Goal: Information Seeking & Learning: Learn about a topic

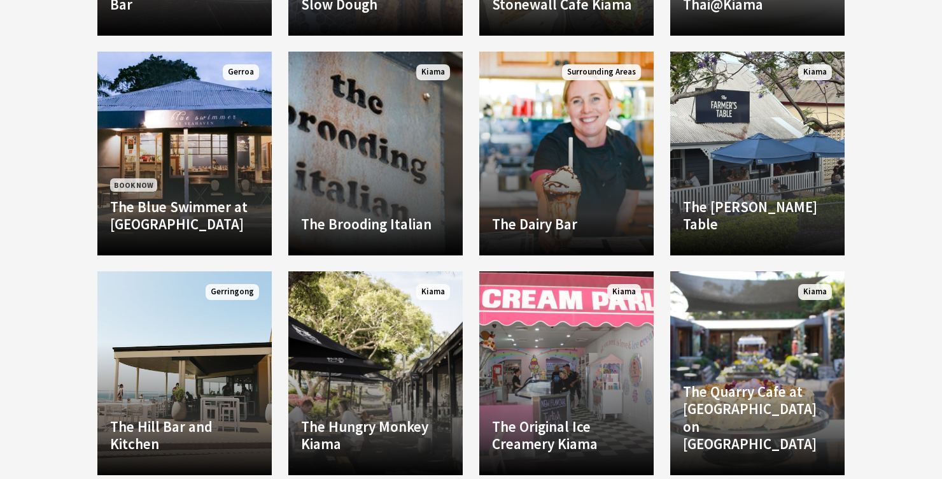
scroll to position [1284, 0]
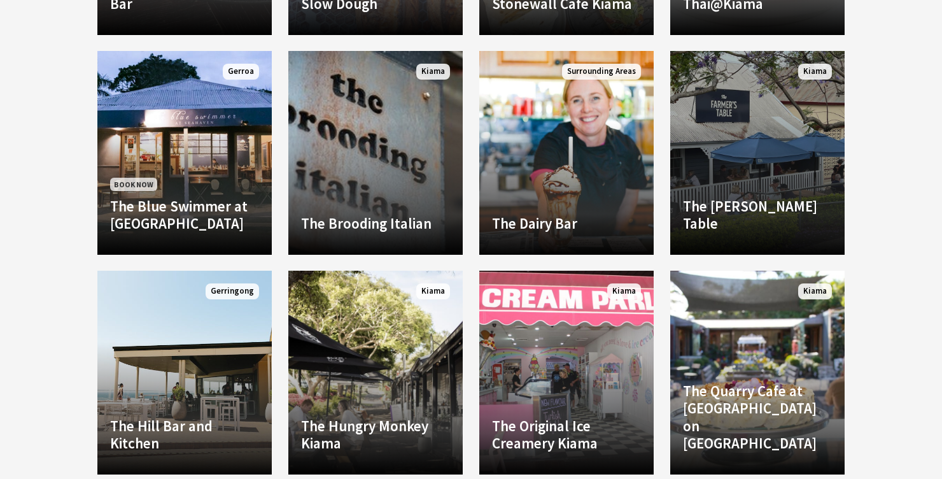
click at [764, 232] on h4 "The Farmer’s Table" at bounding box center [757, 214] width 149 height 35
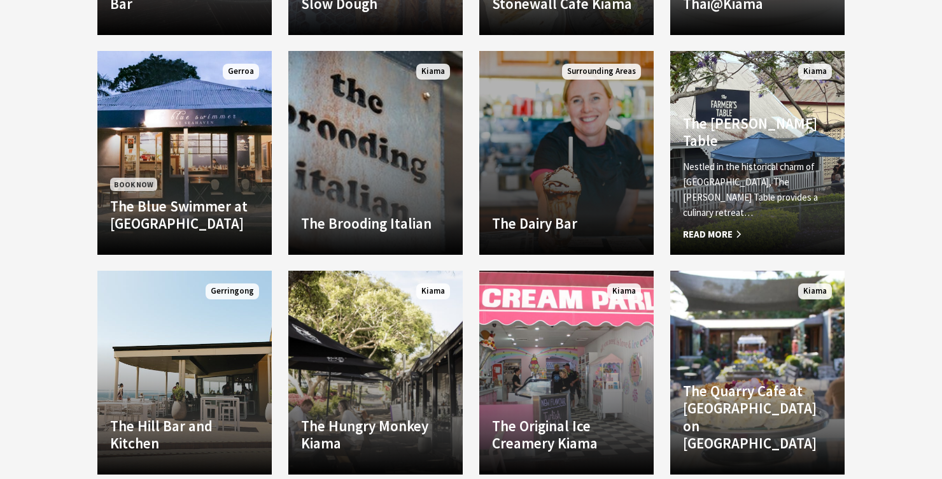
click at [613, 191] on link "The Dairy Bar Immerse yourself in the ultimate cow-to-cone experience at The Da…" at bounding box center [566, 153] width 174 height 204
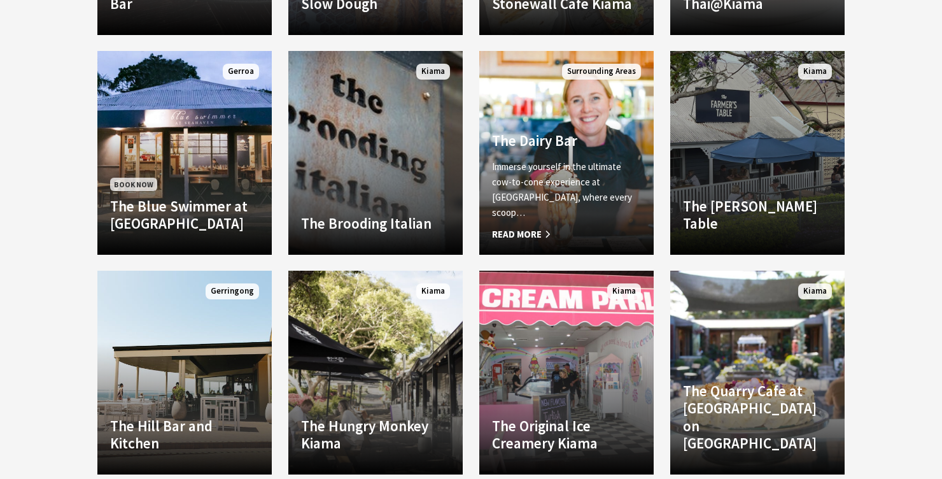
click at [778, 222] on h4 "The Farmer’s Table" at bounding box center [757, 214] width 149 height 35
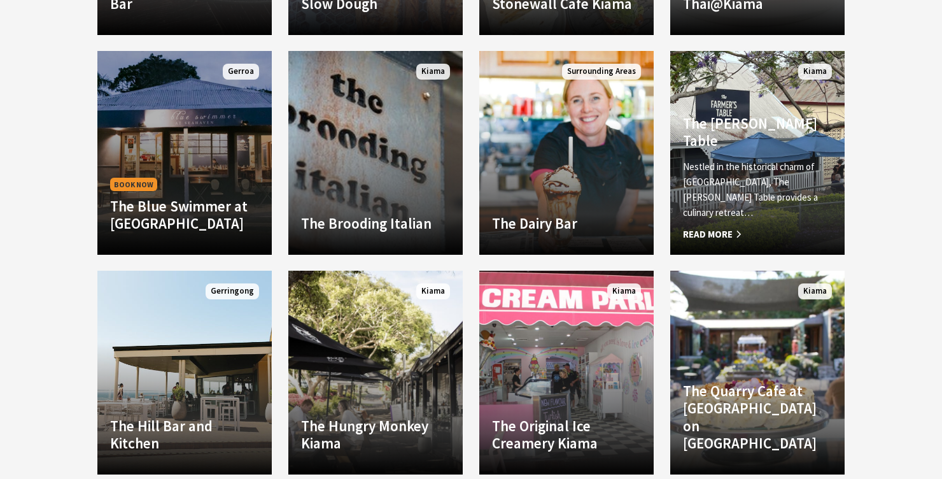
click at [203, 209] on h4 "The Blue Swimmer at Seahaven" at bounding box center [184, 214] width 149 height 35
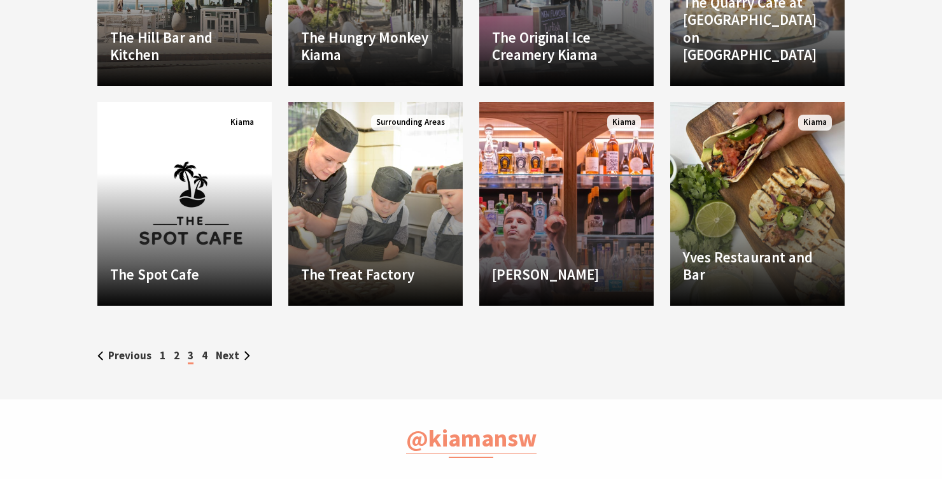
scroll to position [1675, 0]
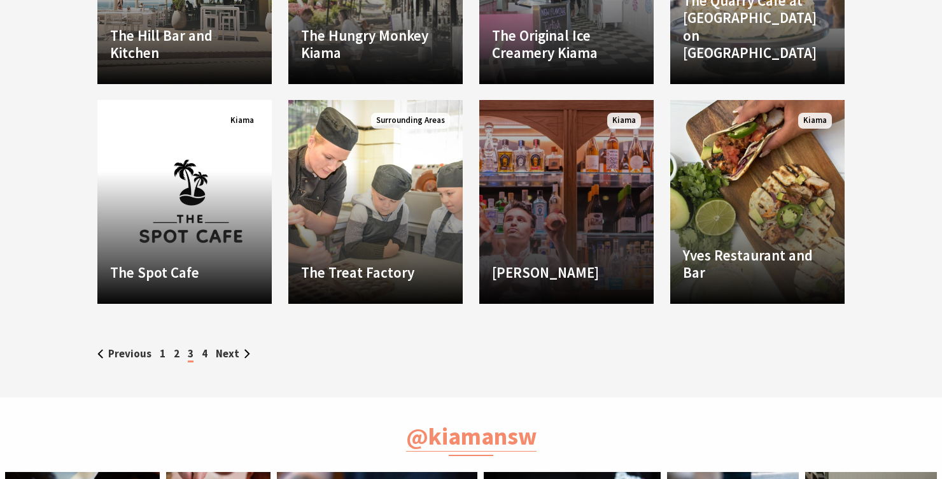
click at [603, 258] on link "Yves Yves is a bar and bistro with chic decor and stunning views over Kiama… Re…" at bounding box center [566, 202] width 174 height 204
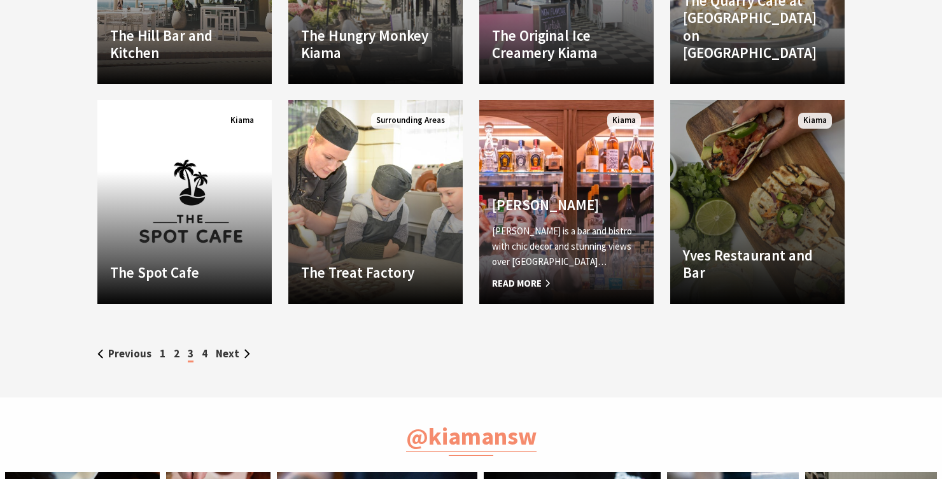
click at [774, 260] on h4 "Yves Restaurant and Bar" at bounding box center [757, 263] width 149 height 35
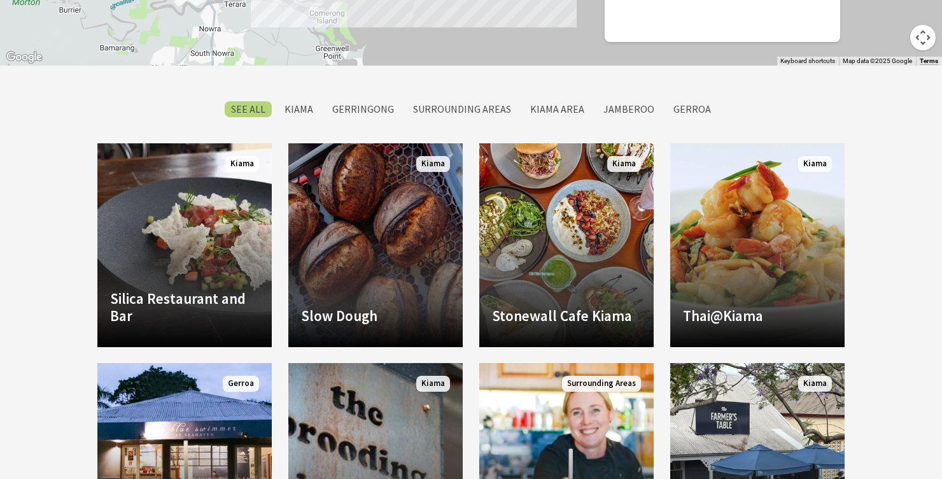
scroll to position [973, 0]
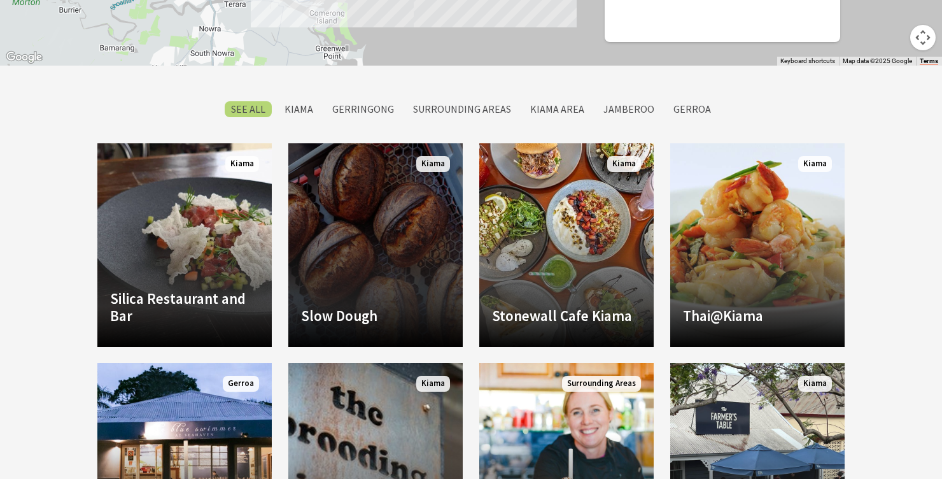
click at [388, 295] on link "Slow Dough Slow Dough was conceived with the philosophy of slowing down and bri…" at bounding box center [375, 245] width 174 height 204
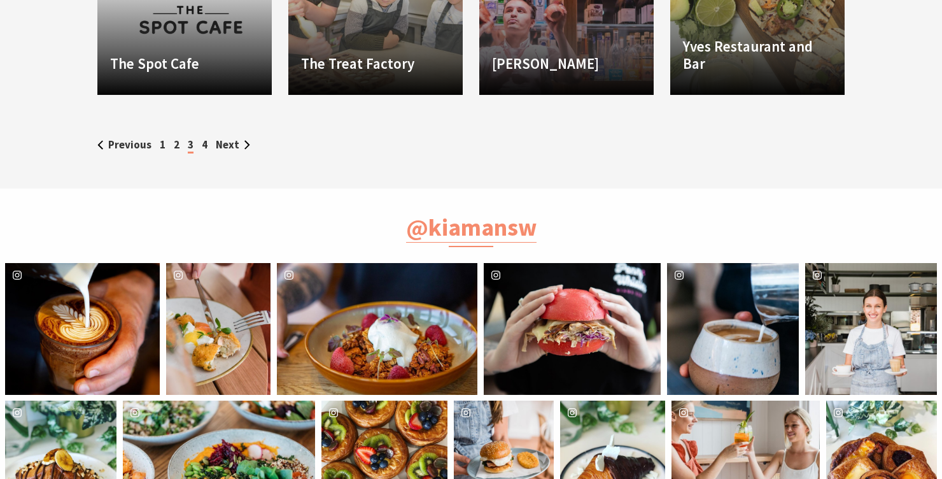
scroll to position [1884, 0]
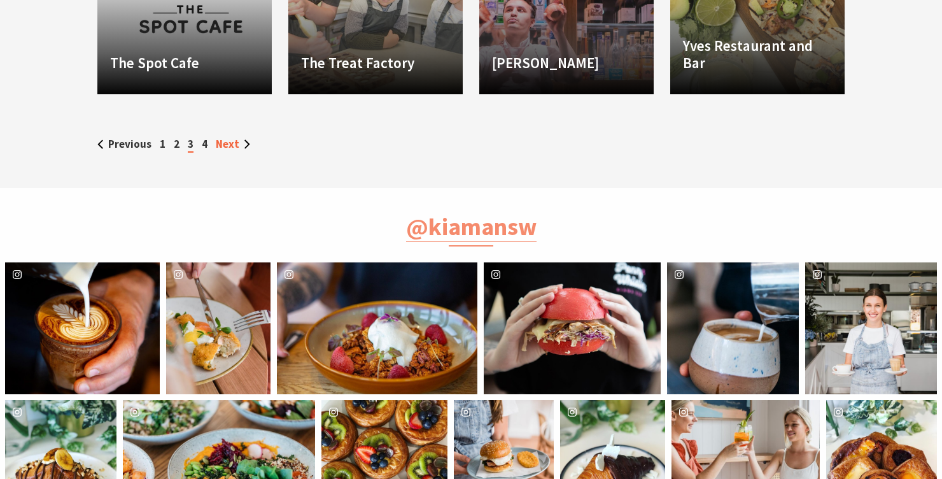
click at [222, 151] on link "Next" at bounding box center [233, 144] width 34 height 14
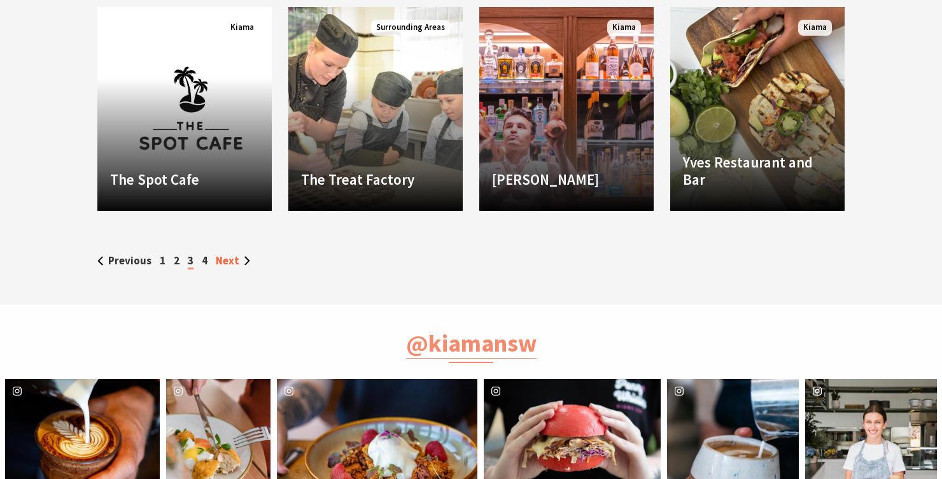
scroll to position [1767, 0]
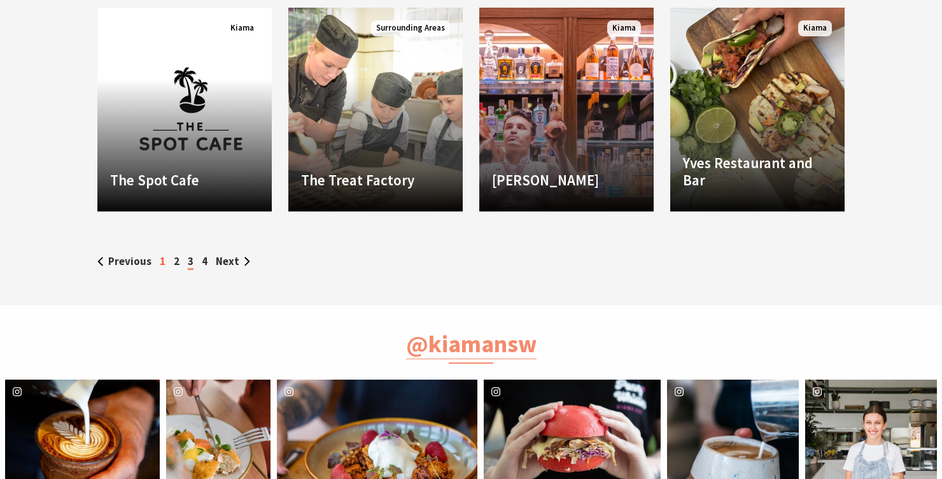
click at [160, 265] on link "1" at bounding box center [163, 261] width 6 height 14
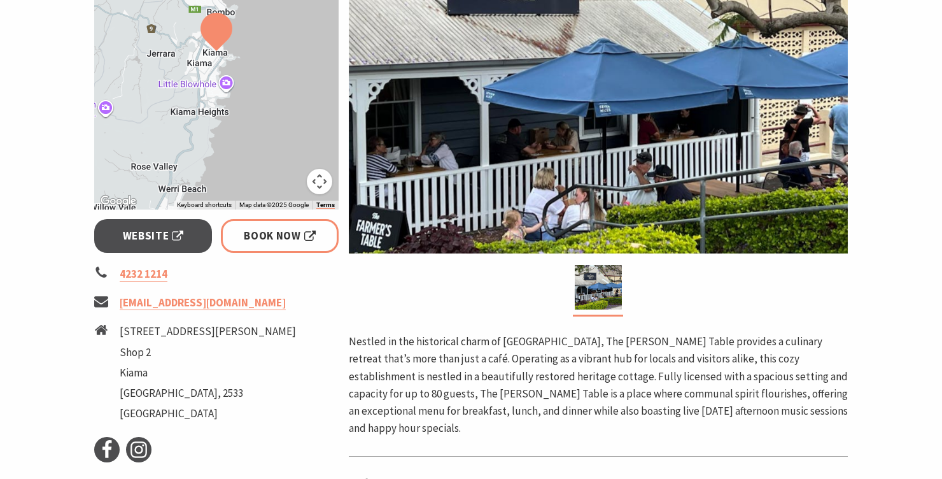
scroll to position [311, 0]
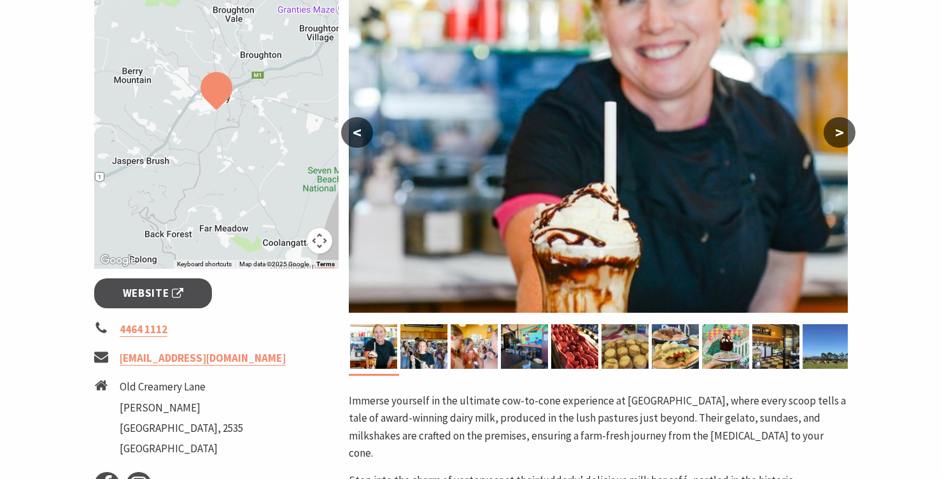
scroll to position [253, 0]
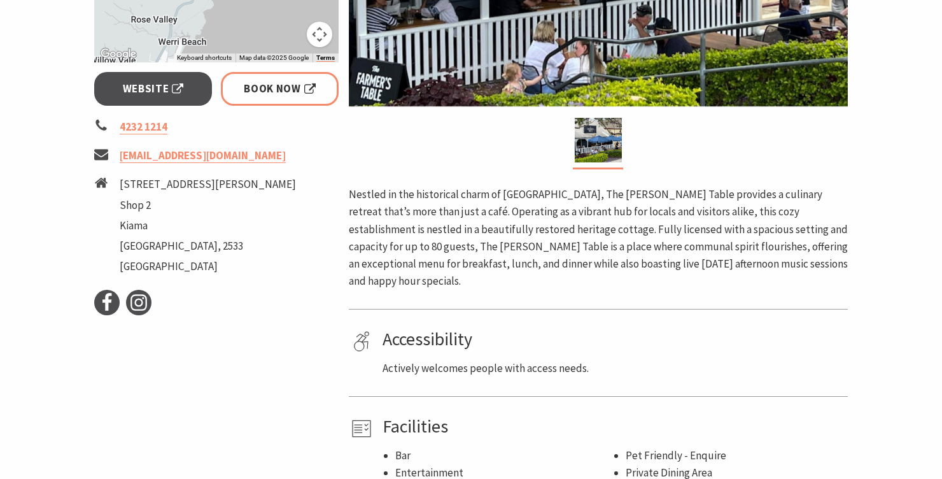
scroll to position [463, 0]
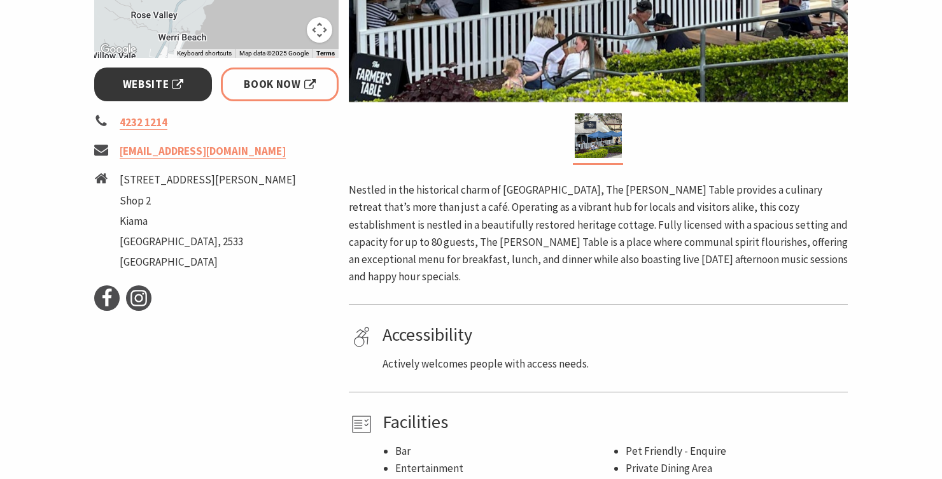
click at [154, 82] on span "Website" at bounding box center [153, 84] width 61 height 17
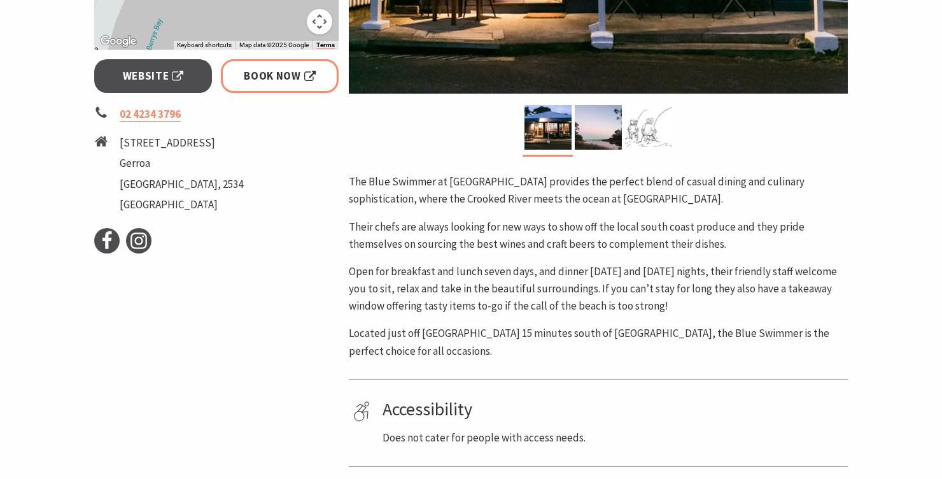
scroll to position [463, 0]
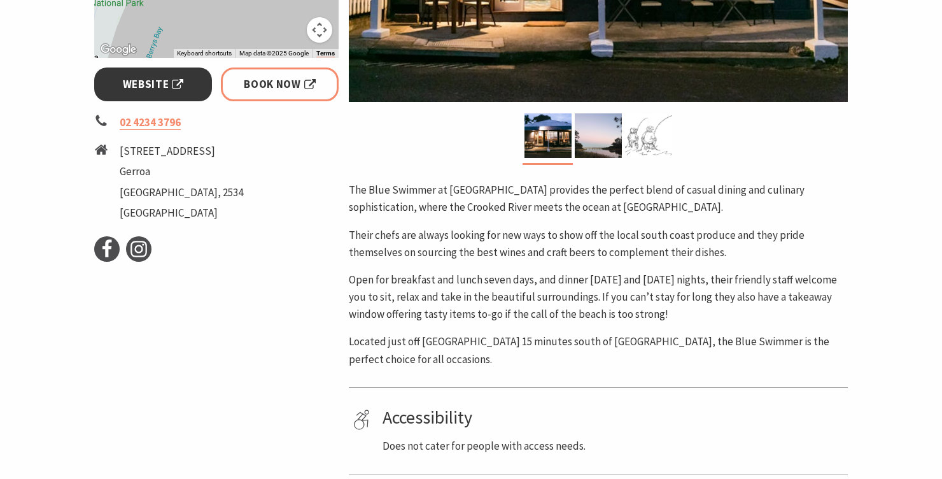
click at [150, 78] on span "Website" at bounding box center [153, 84] width 61 height 17
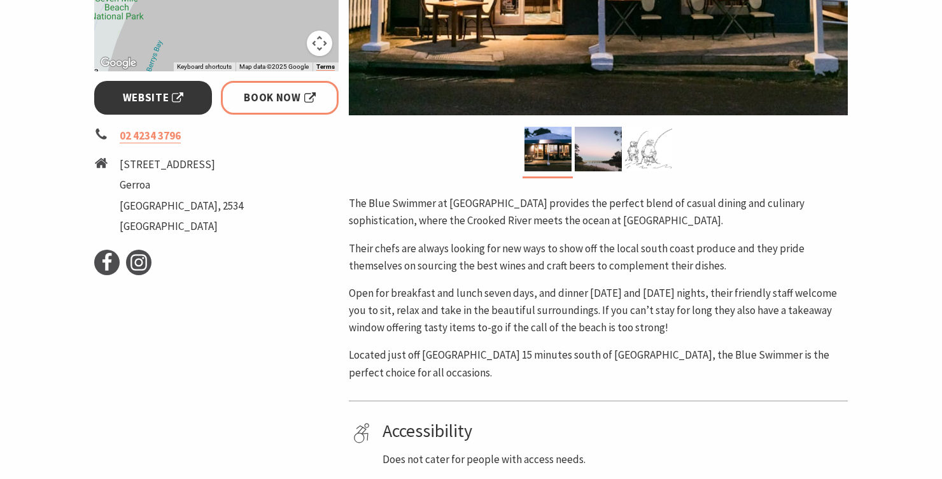
scroll to position [445, 0]
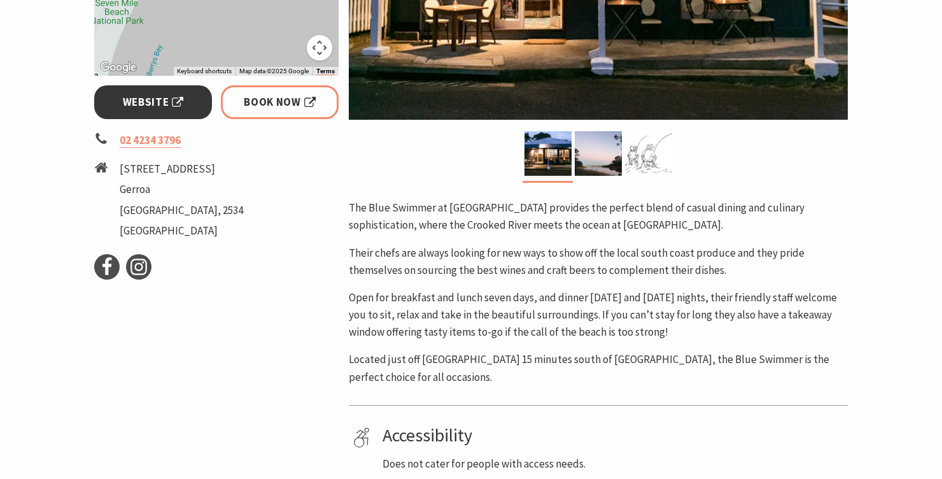
click at [151, 97] on span "Website" at bounding box center [153, 102] width 61 height 17
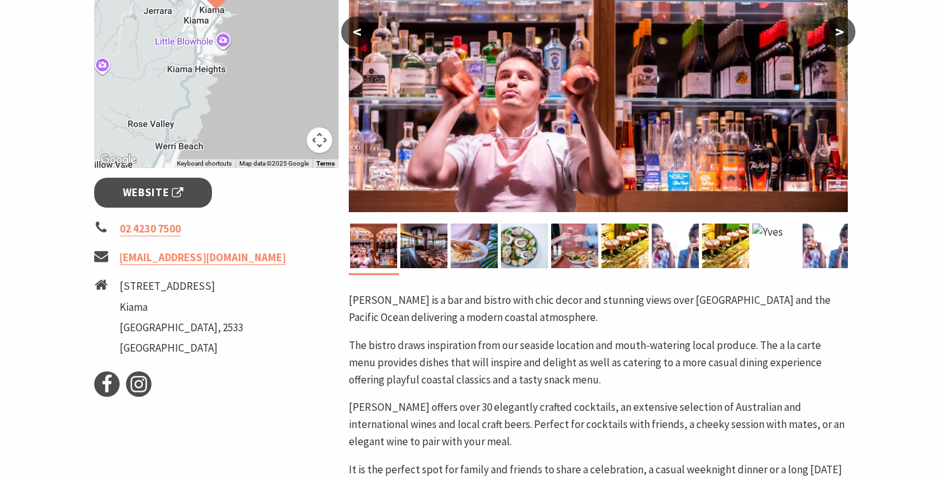
scroll to position [353, 0]
click at [163, 190] on span "Website" at bounding box center [153, 192] width 61 height 17
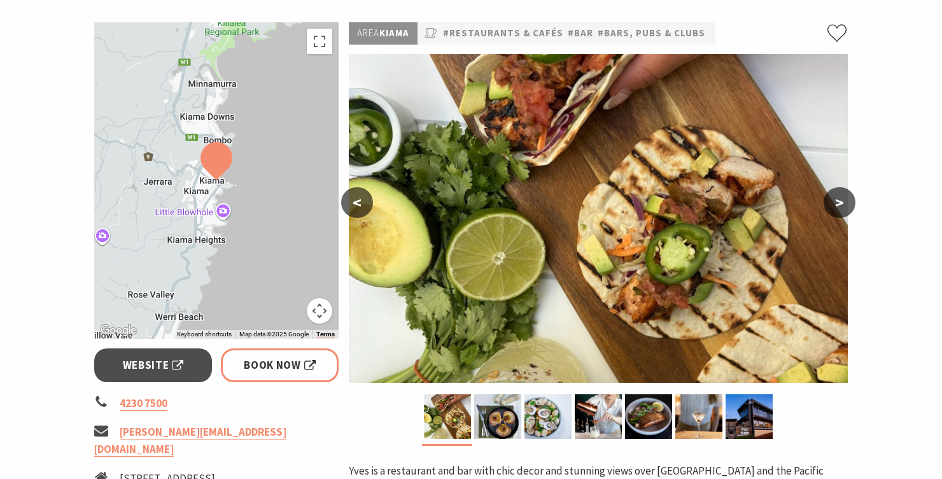
scroll to position [218, 0]
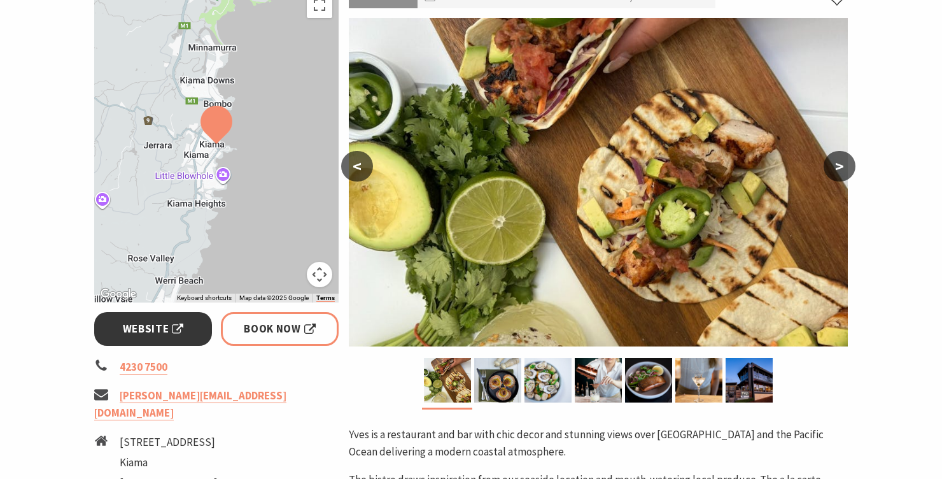
click at [144, 341] on link "Website" at bounding box center [153, 329] width 118 height 34
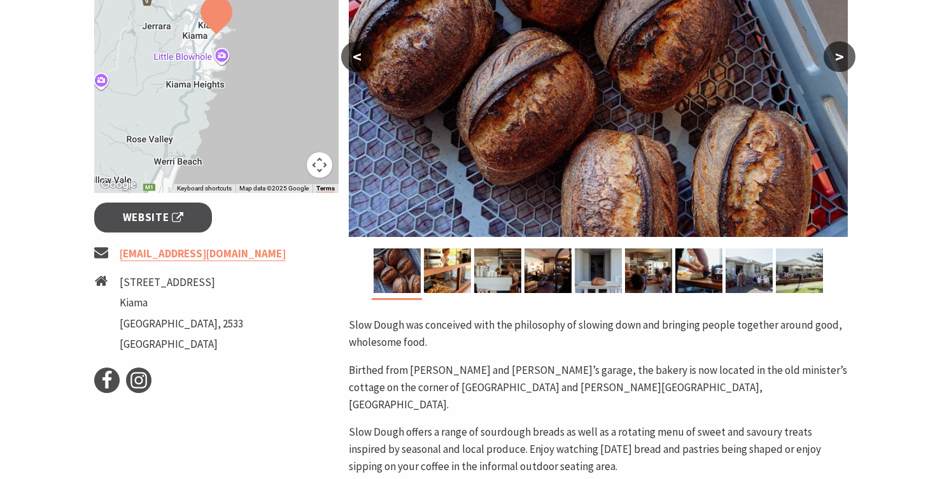
scroll to position [327, 0]
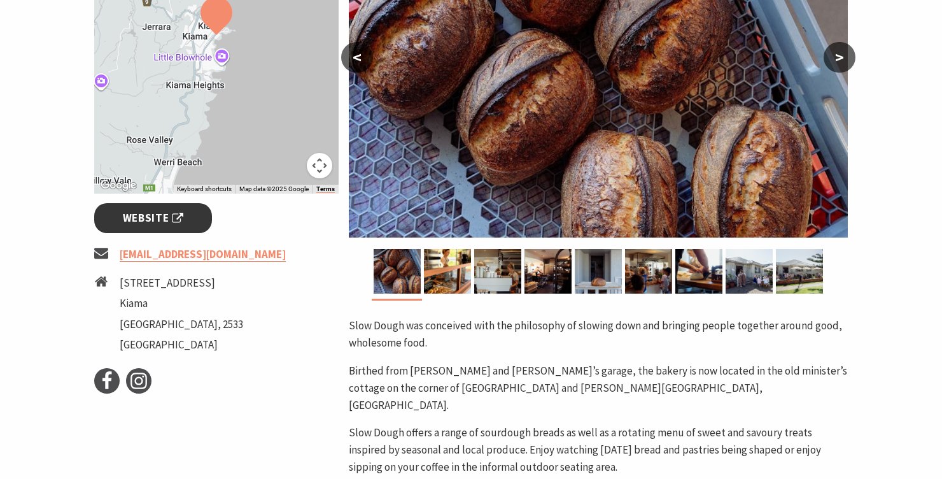
click at [165, 225] on span "Website" at bounding box center [153, 217] width 61 height 17
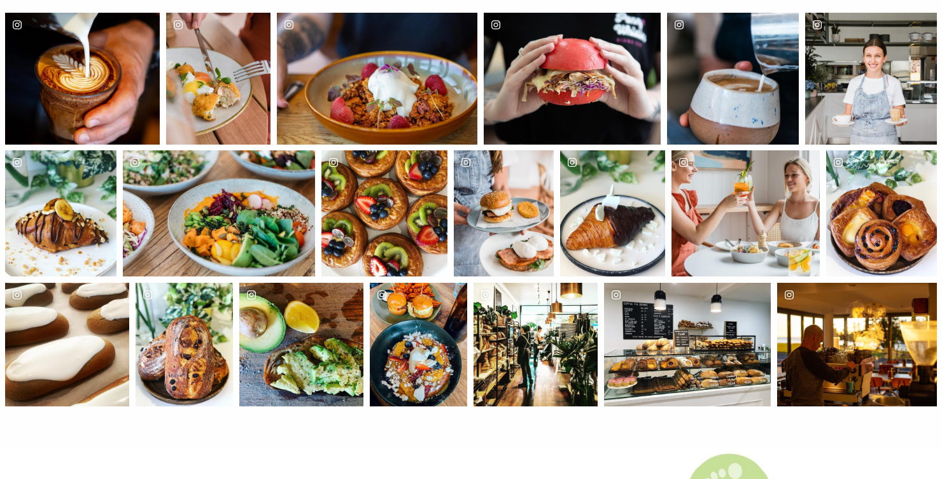
scroll to position [1475, 0]
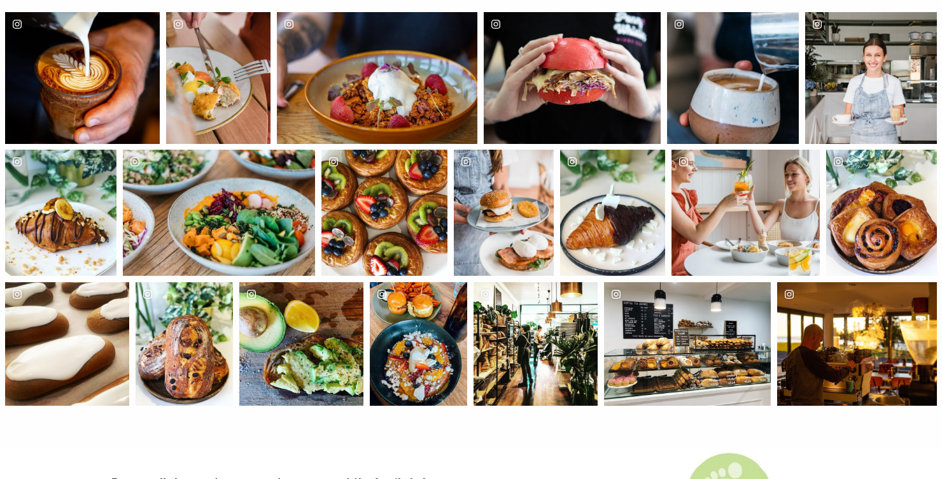
click at [547, 367] on div "flourwatersaltbakery" at bounding box center [536, 344] width 124 height 124
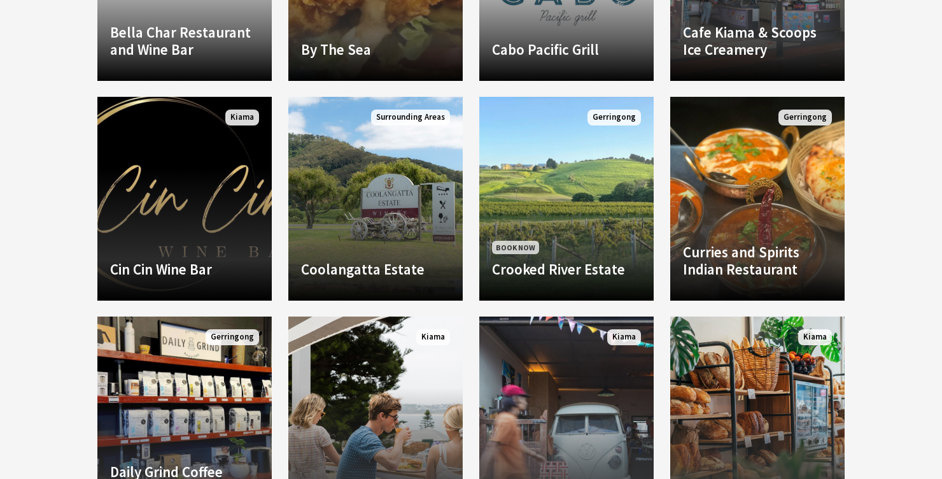
scroll to position [1240, 0]
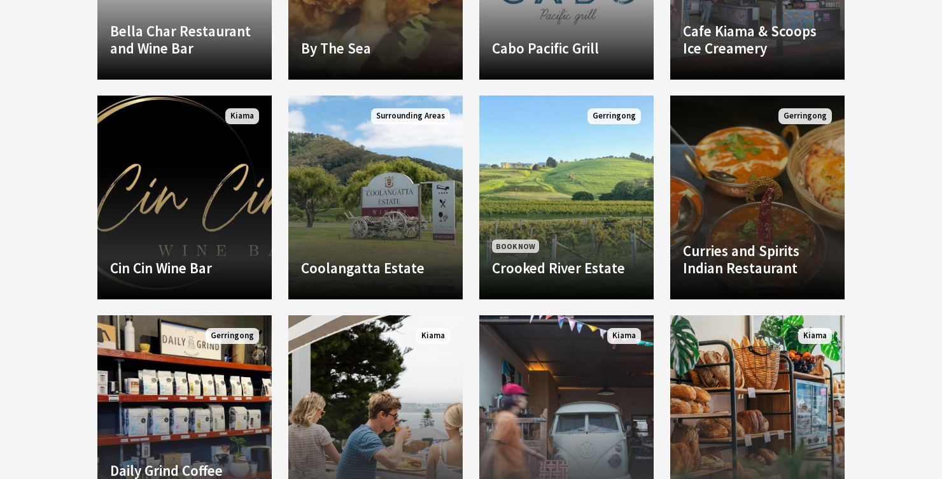
click at [761, 269] on h4 "Curries and Spirits Indian Restaurant" at bounding box center [757, 259] width 149 height 35
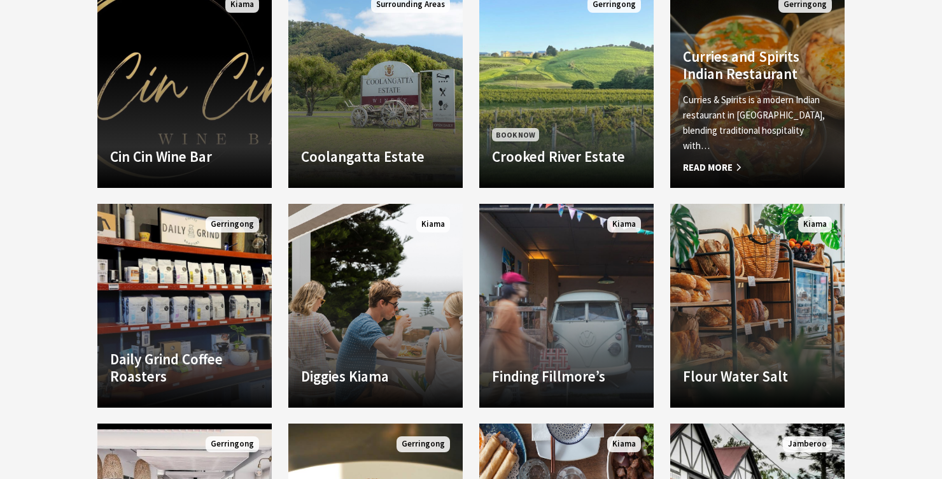
scroll to position [1349, 0]
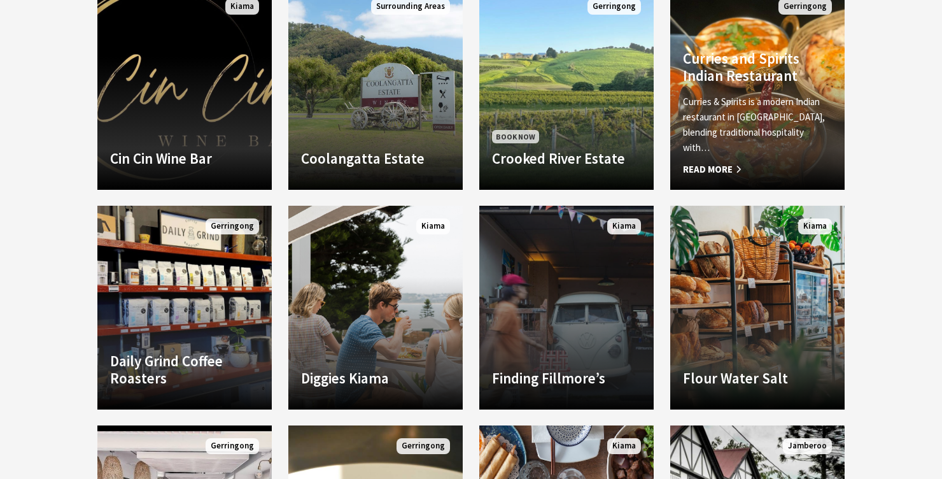
click at [607, 351] on link "Finding Fillmore’s Finding Fillmore’s is a licensed plant-based cafe with a str…" at bounding box center [566, 308] width 174 height 204
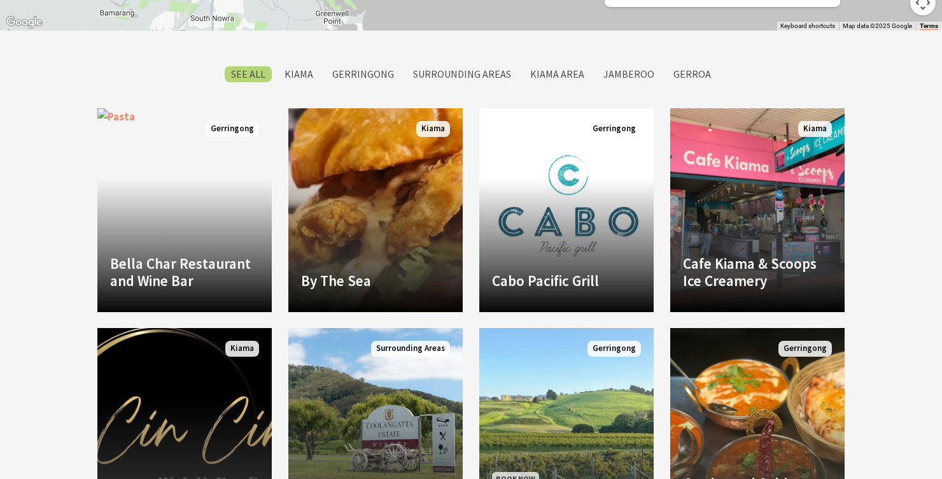
scroll to position [1006, 0]
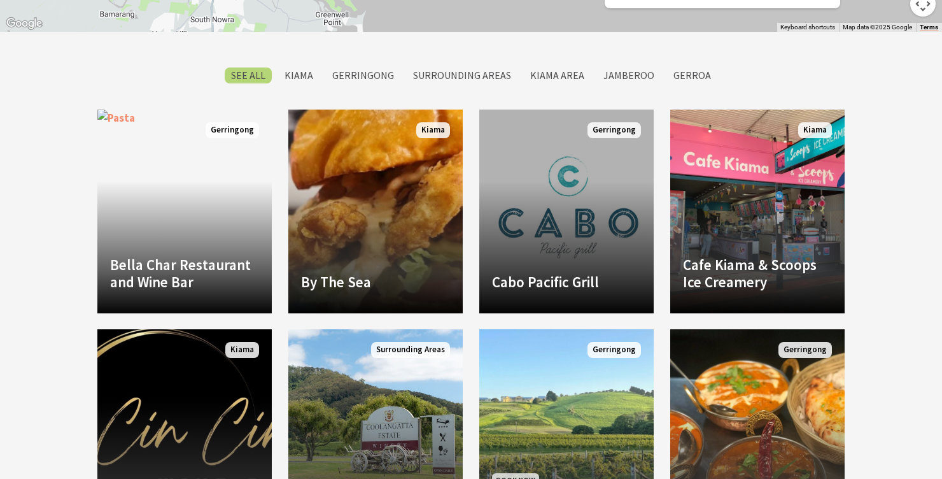
click at [568, 291] on h4 "Cabo Pacific Grill" at bounding box center [566, 282] width 149 height 18
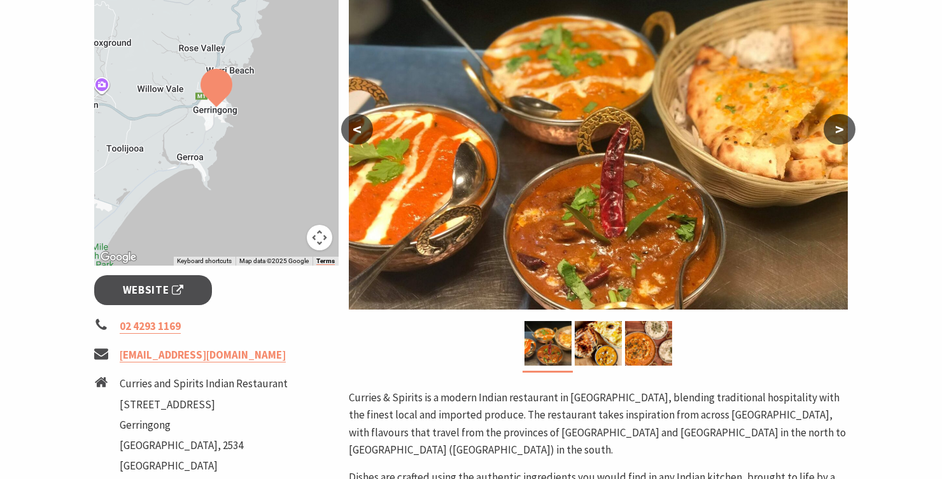
scroll to position [256, 0]
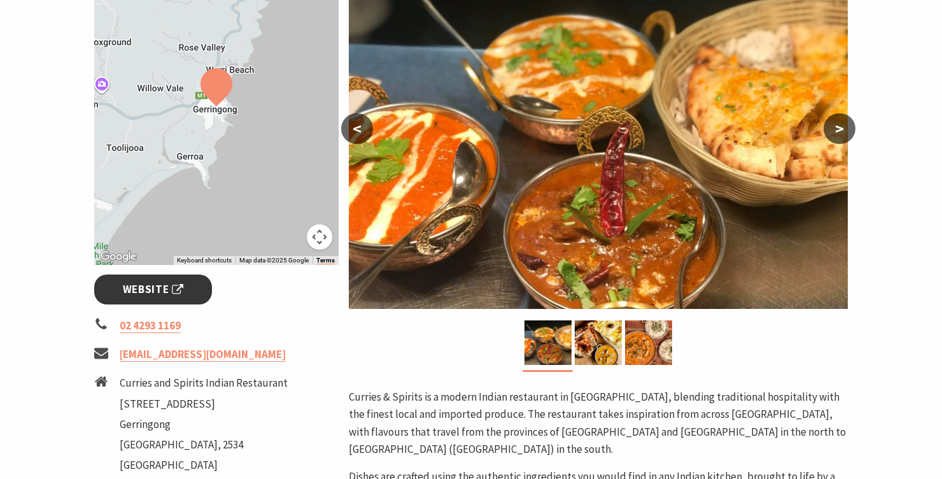
click at [158, 295] on span "Website" at bounding box center [153, 289] width 61 height 17
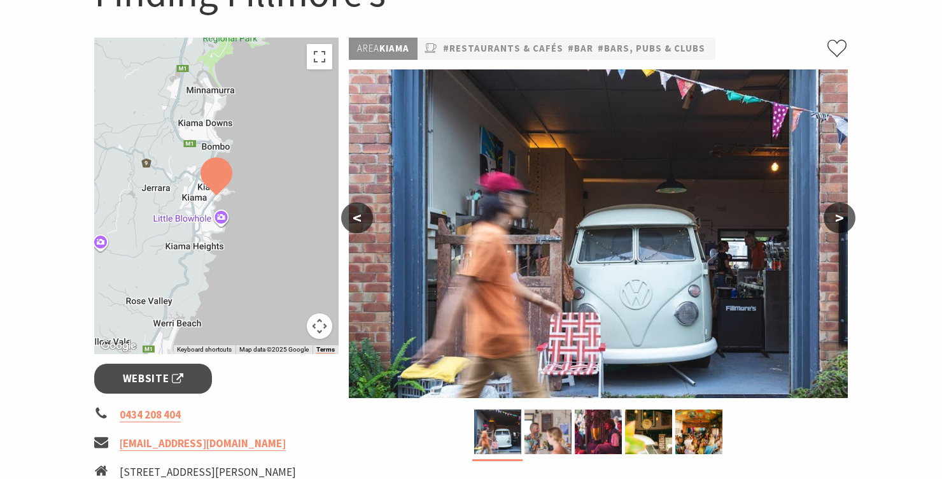
scroll to position [169, 0]
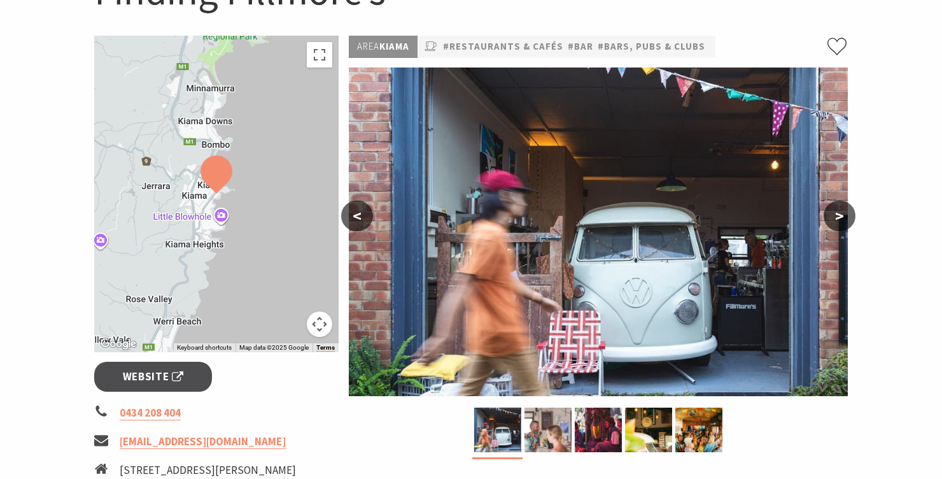
click at [843, 220] on button ">" at bounding box center [840, 216] width 32 height 31
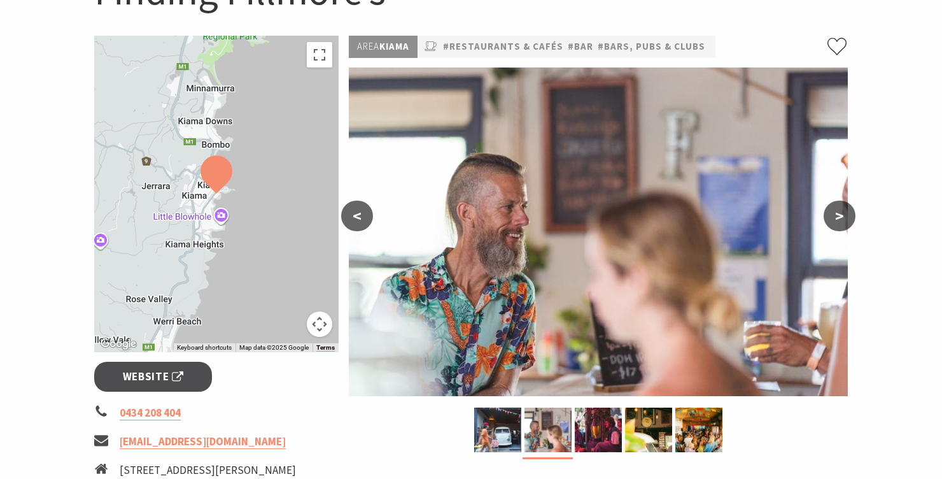
click at [847, 220] on button ">" at bounding box center [840, 216] width 32 height 31
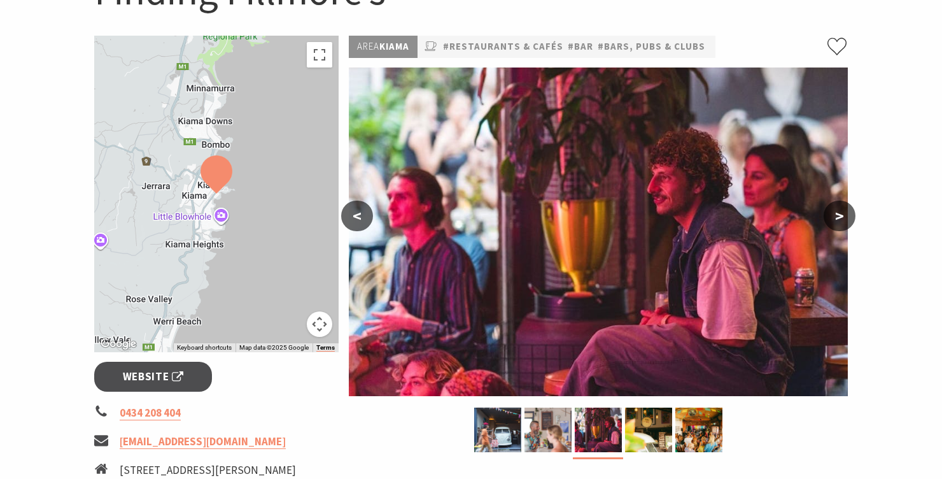
click at [846, 218] on button ">" at bounding box center [840, 216] width 32 height 31
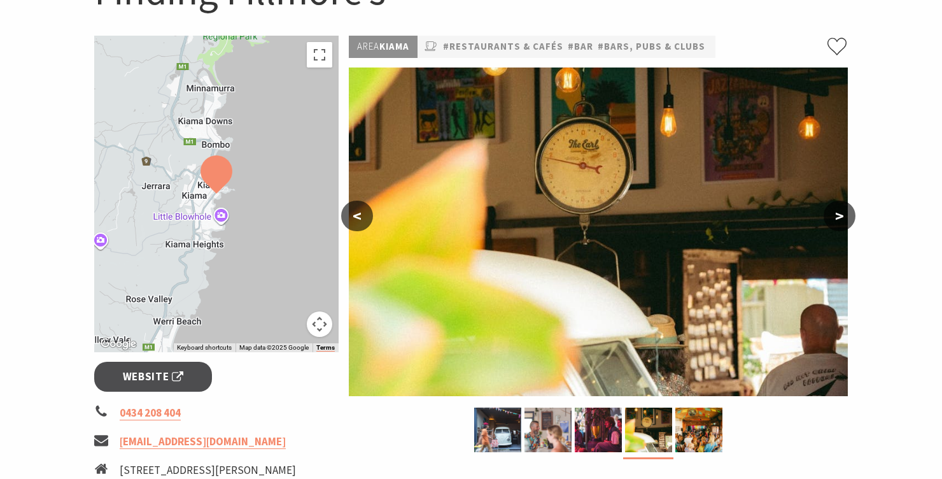
click at [840, 229] on button ">" at bounding box center [840, 216] width 32 height 31
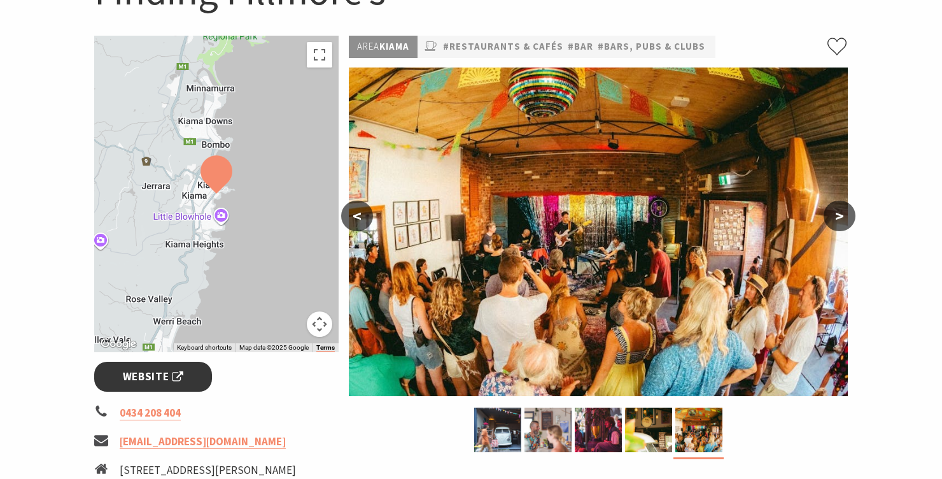
click at [159, 372] on span "Website" at bounding box center [153, 376] width 61 height 17
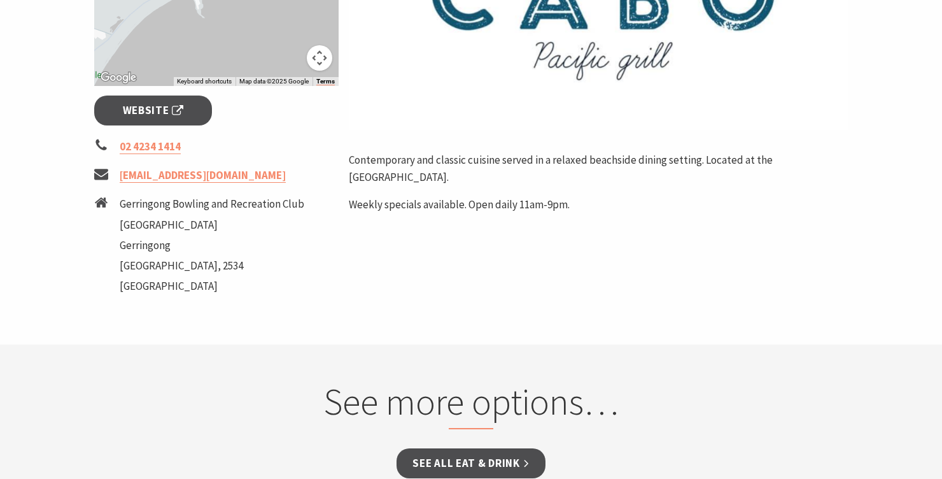
scroll to position [438, 0]
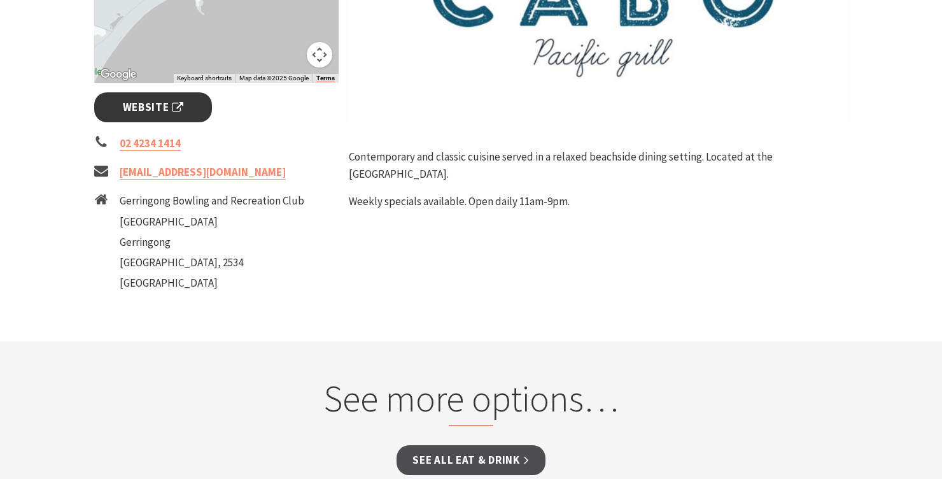
click at [174, 118] on link "Website" at bounding box center [153, 107] width 118 height 30
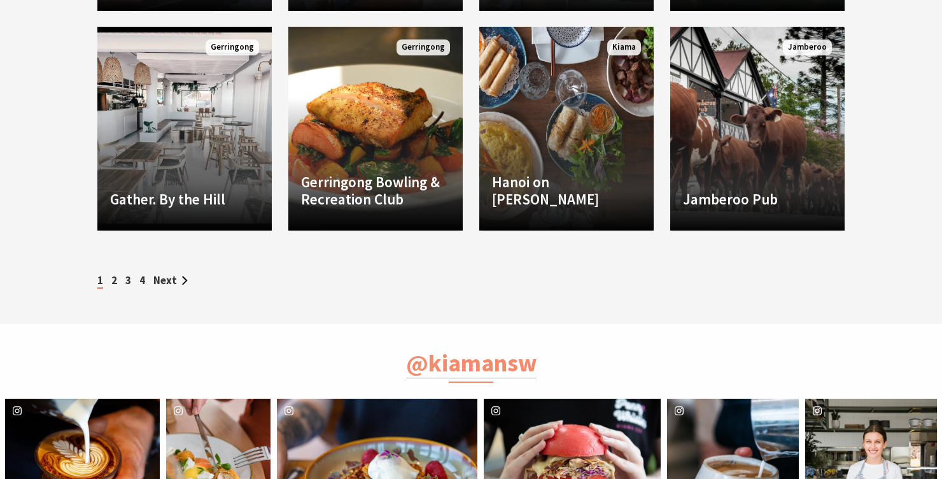
scroll to position [1294, 0]
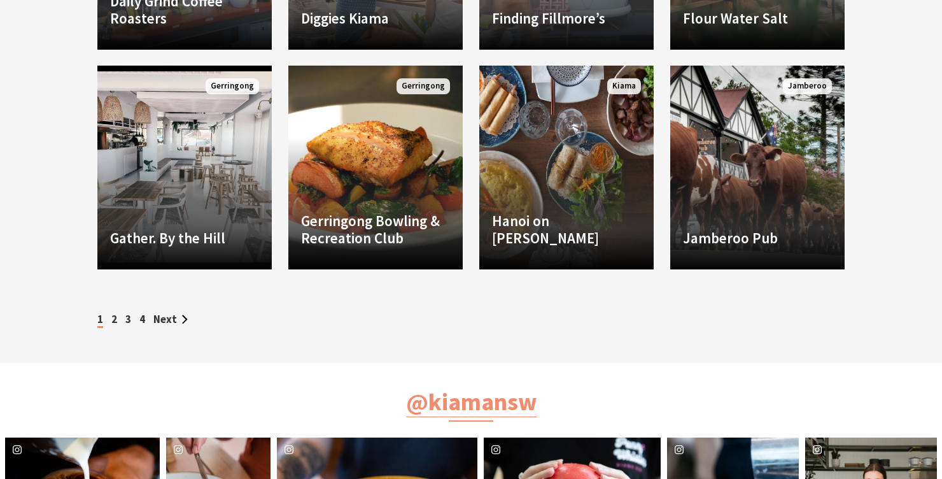
scroll to position [1244, 0]
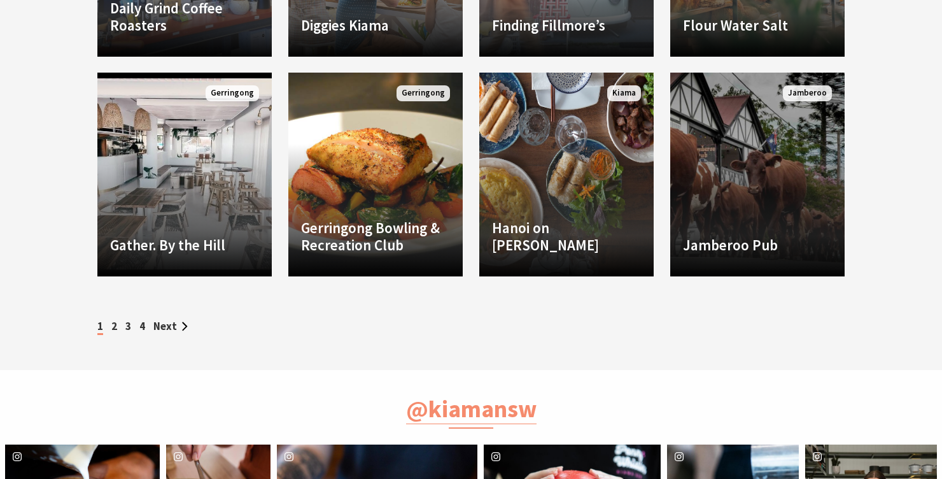
click at [815, 241] on h4 "Jamberoo Pub" at bounding box center [757, 245] width 149 height 18
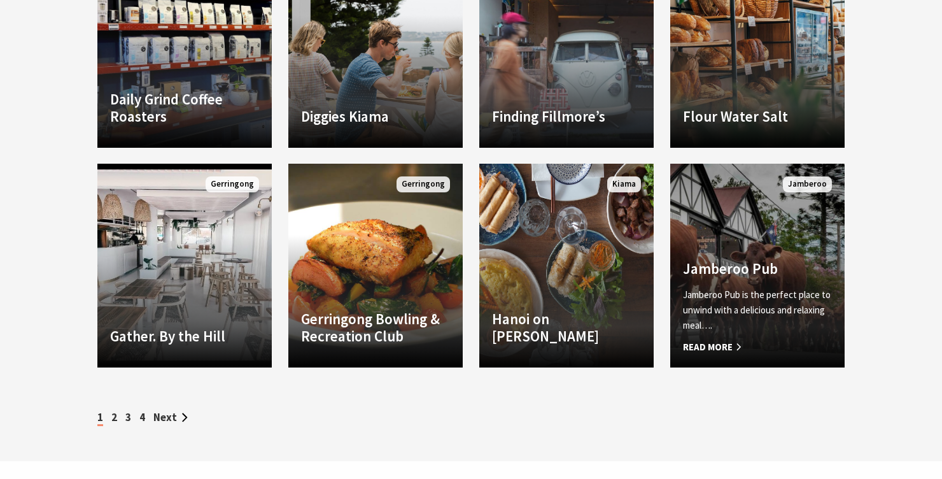
scroll to position [1151, 0]
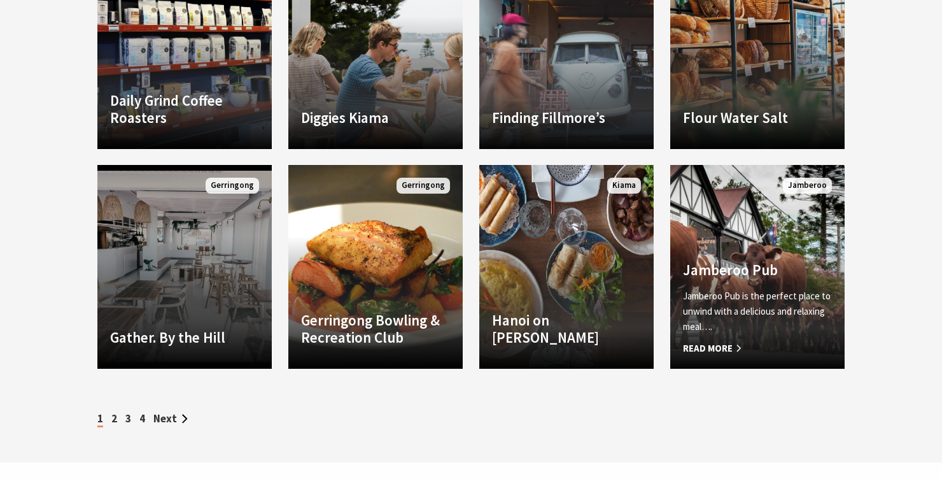
click at [158, 341] on h4 "Gather. By the Hill" at bounding box center [184, 337] width 149 height 18
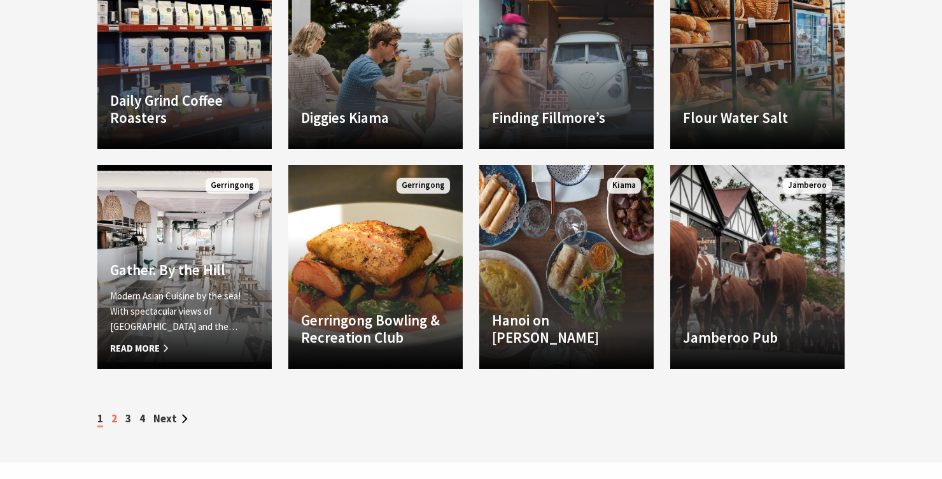
click at [115, 425] on link "2" at bounding box center [114, 418] width 6 height 14
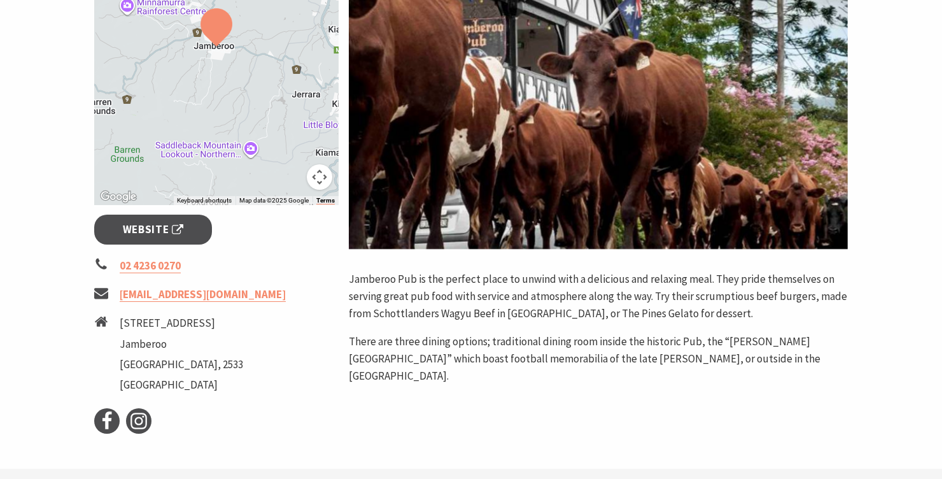
scroll to position [300, 0]
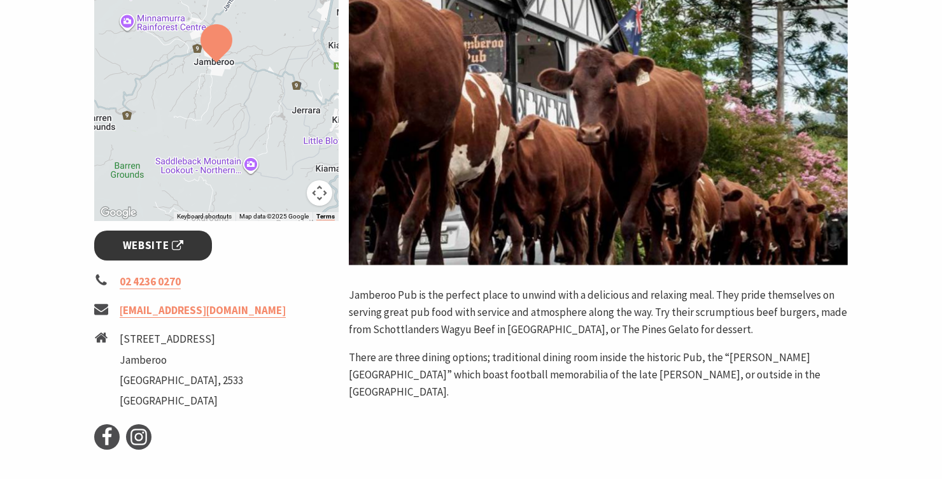
click at [150, 250] on span "Website" at bounding box center [153, 245] width 61 height 17
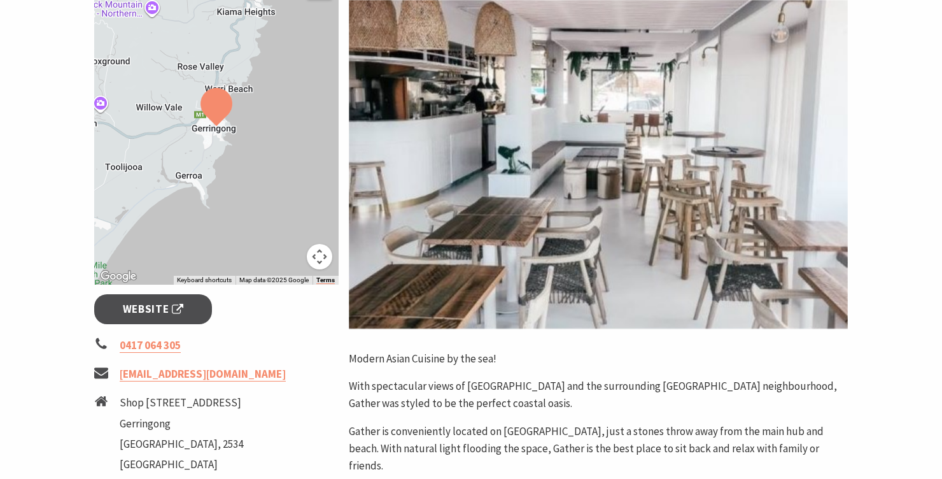
scroll to position [237, 0]
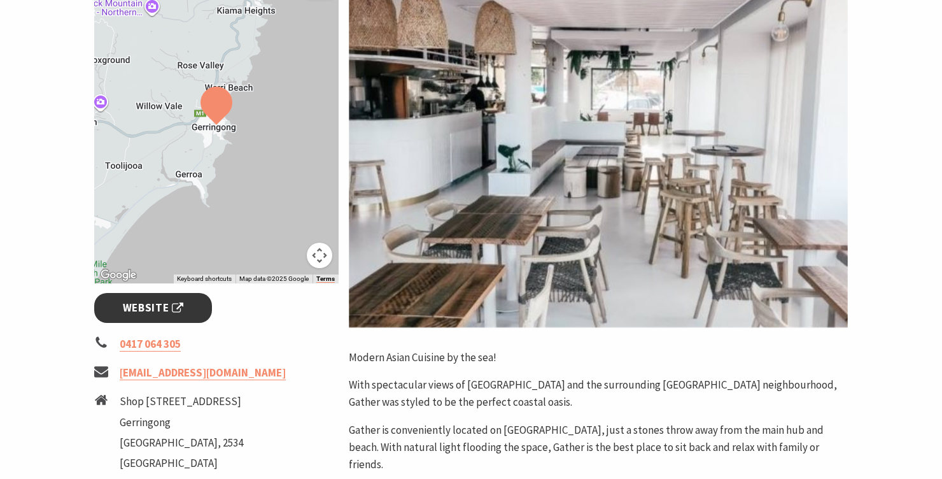
click at [144, 315] on span "Website" at bounding box center [153, 307] width 61 height 17
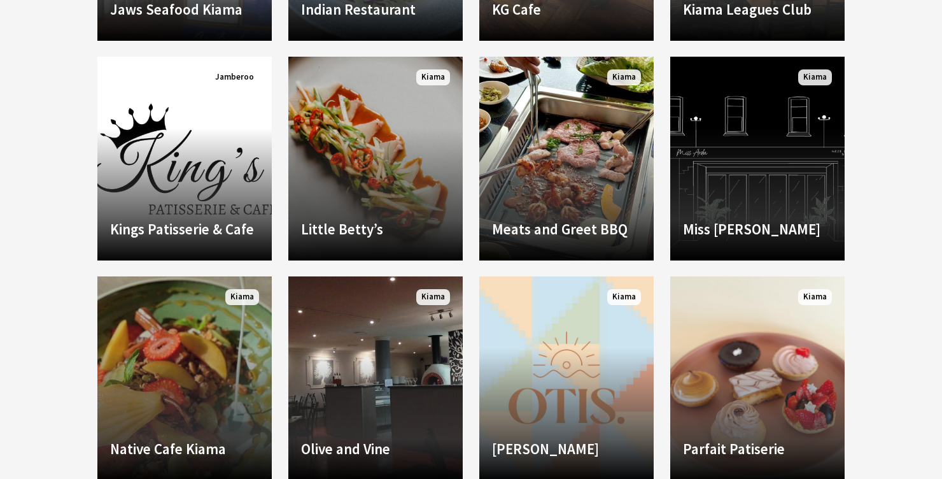
scroll to position [1278, 0]
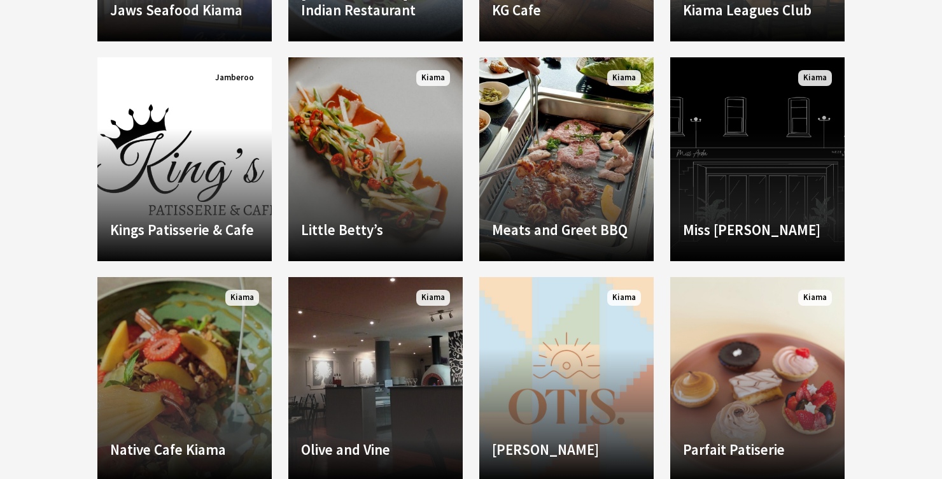
click at [726, 239] on h4 "Miss [PERSON_NAME]" at bounding box center [757, 230] width 149 height 18
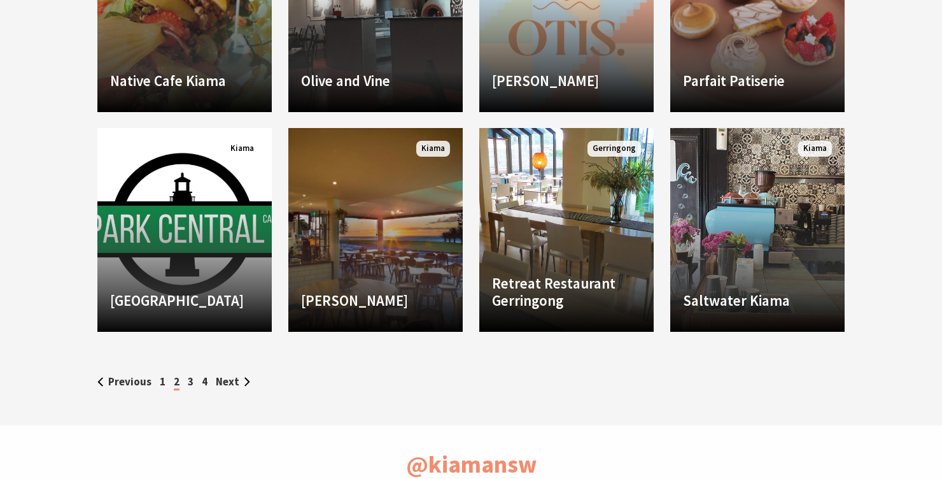
scroll to position [1646, 0]
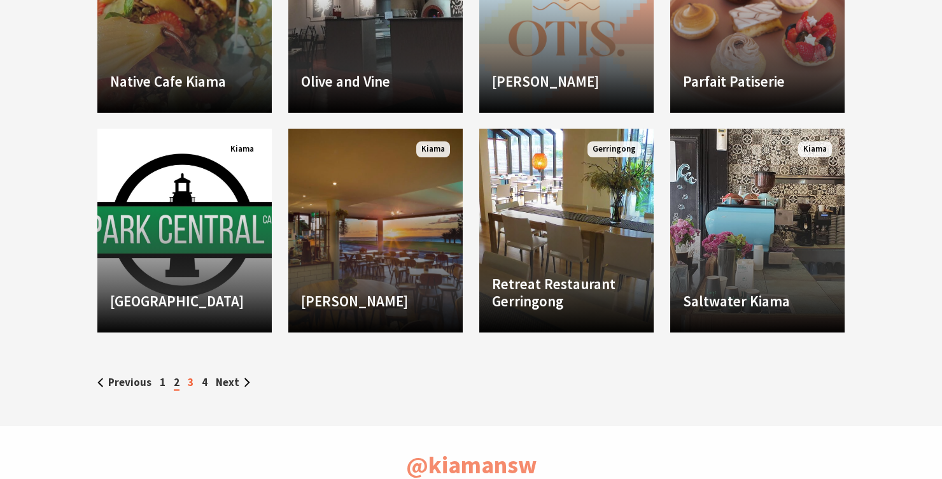
click at [188, 388] on link "3" at bounding box center [191, 382] width 6 height 14
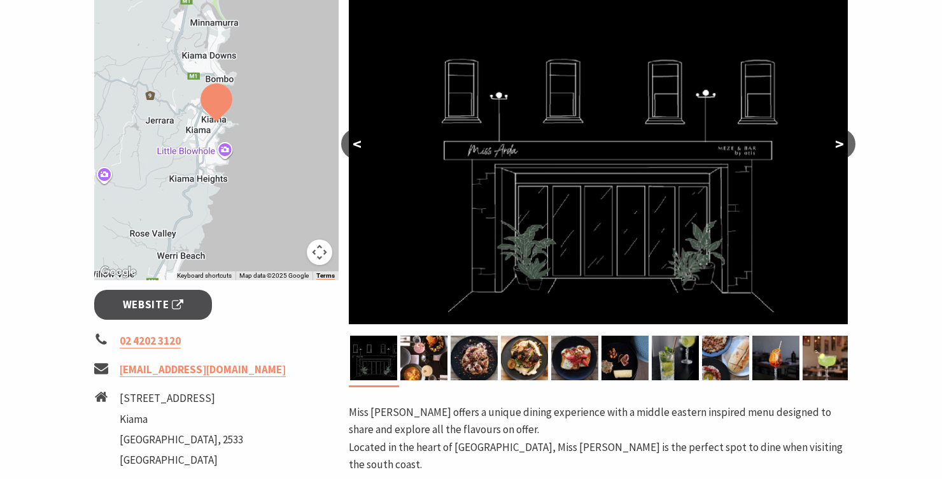
scroll to position [246, 0]
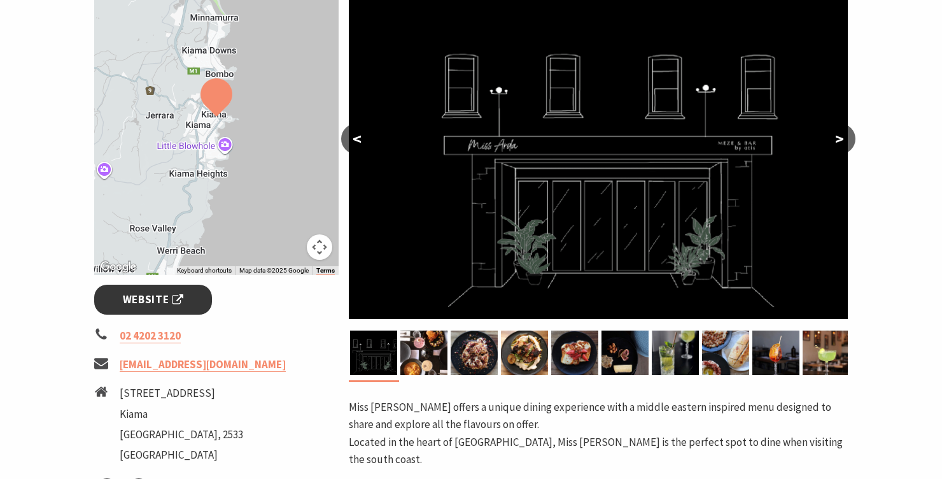
click at [129, 306] on span "Website" at bounding box center [153, 299] width 61 height 17
